Goal: Information Seeking & Learning: Learn about a topic

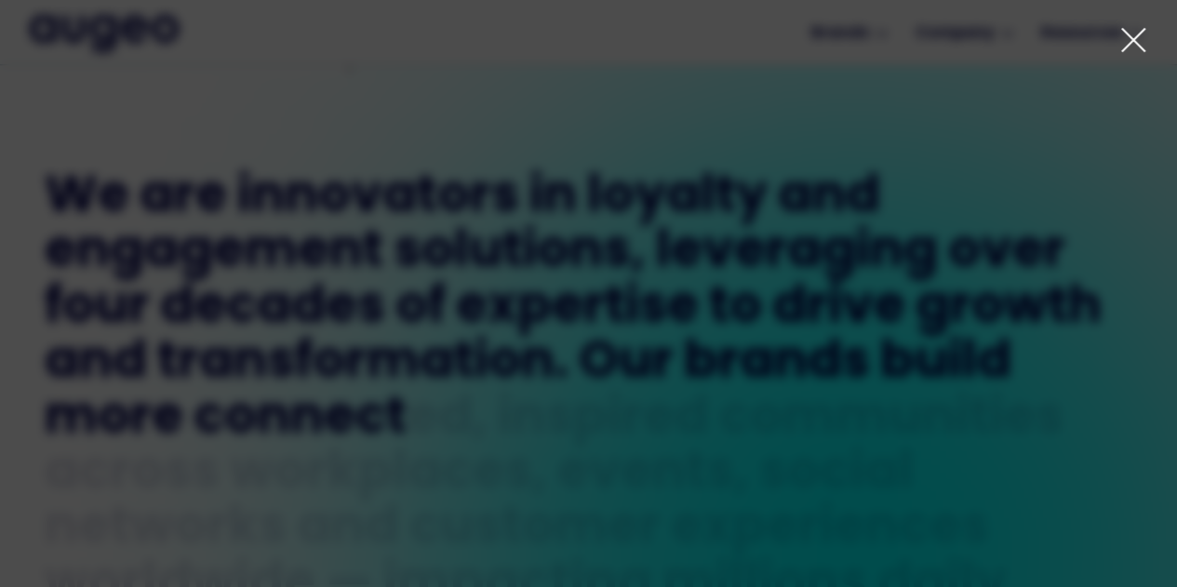
scroll to position [750, 0]
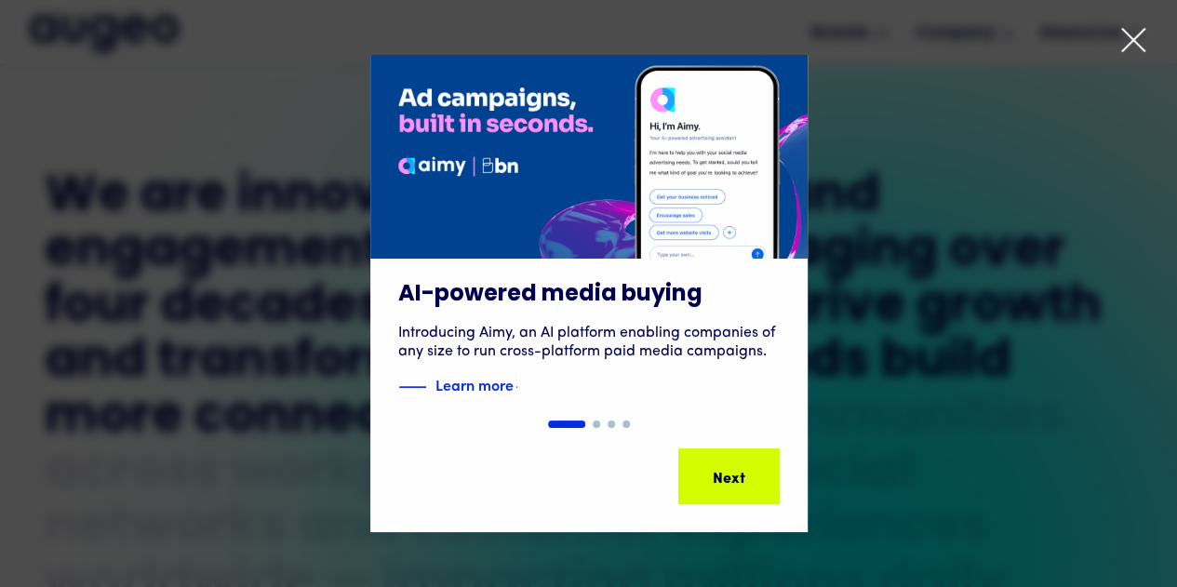
click at [1115, 33] on div at bounding box center [588, 293] width 1177 height 587
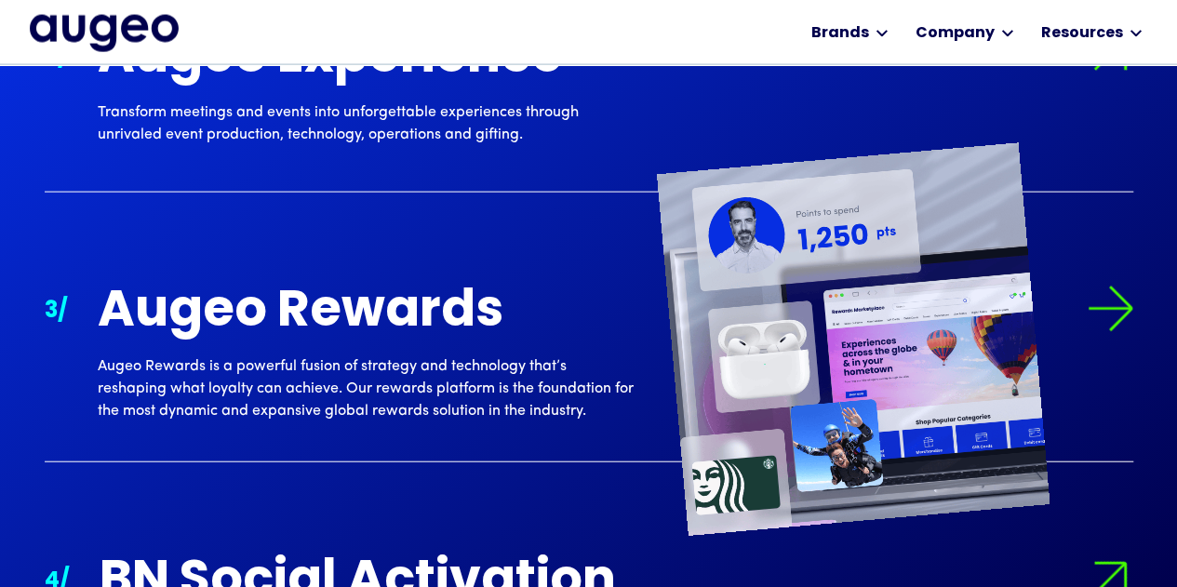
click at [264, 354] on div "Augeo Rewards Augeo Rewards is a powerful fusion of strategy and technology tha…" at bounding box center [366, 354] width 536 height 137
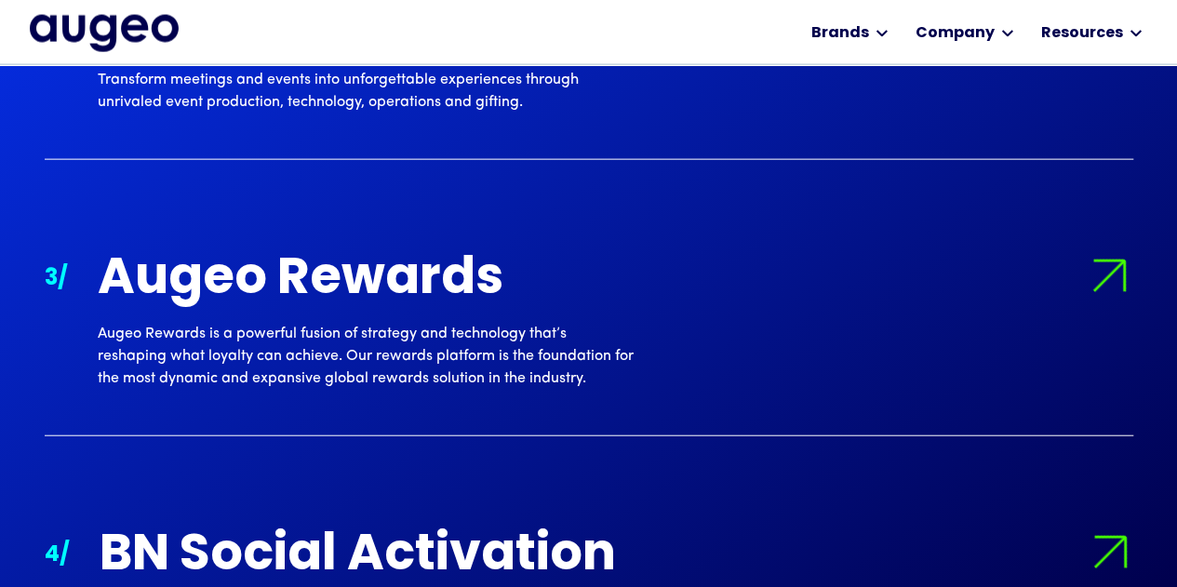
scroll to position [2064, 0]
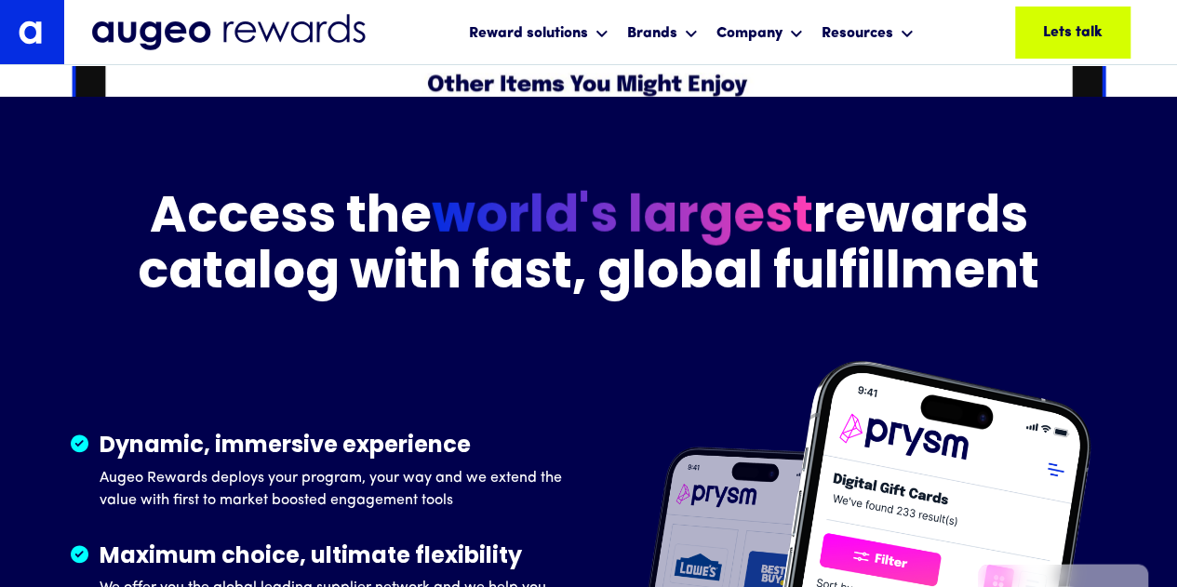
scroll to position [2438, 0]
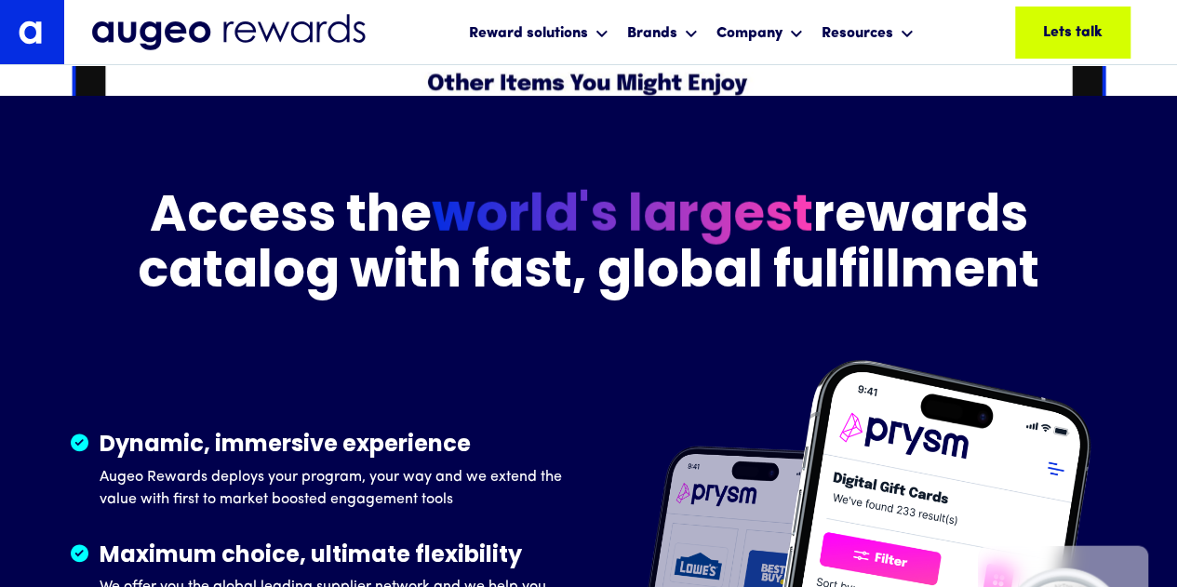
click at [675, 344] on div "Access the world's largest rewards catalog with fast, global fulfillment Dynami…" at bounding box center [588, 540] width 1035 height 703
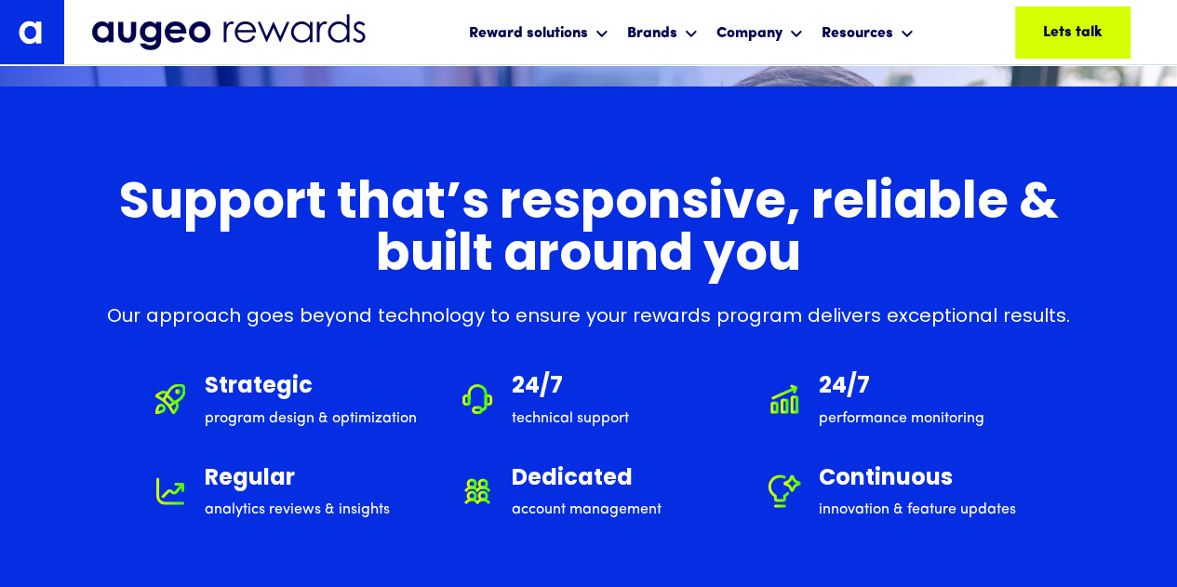
scroll to position [10411, 0]
